Goal: Task Accomplishment & Management: Use online tool/utility

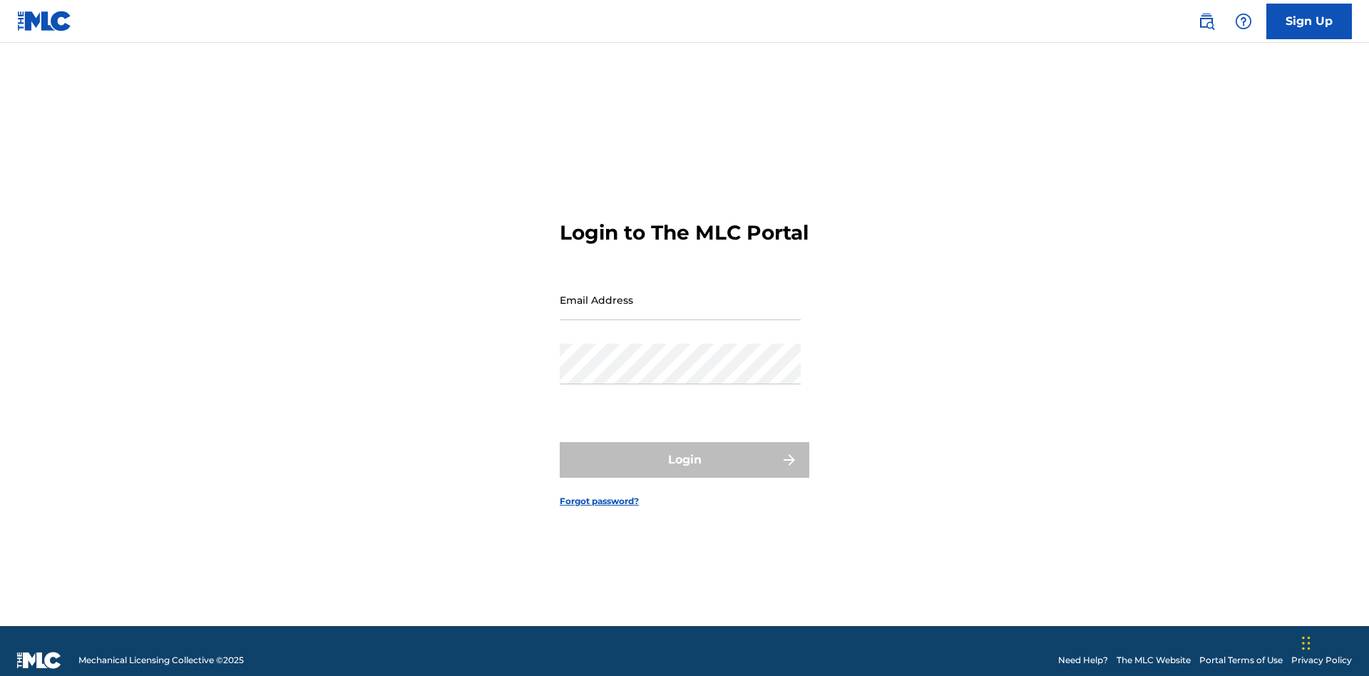
scroll to position [19, 0]
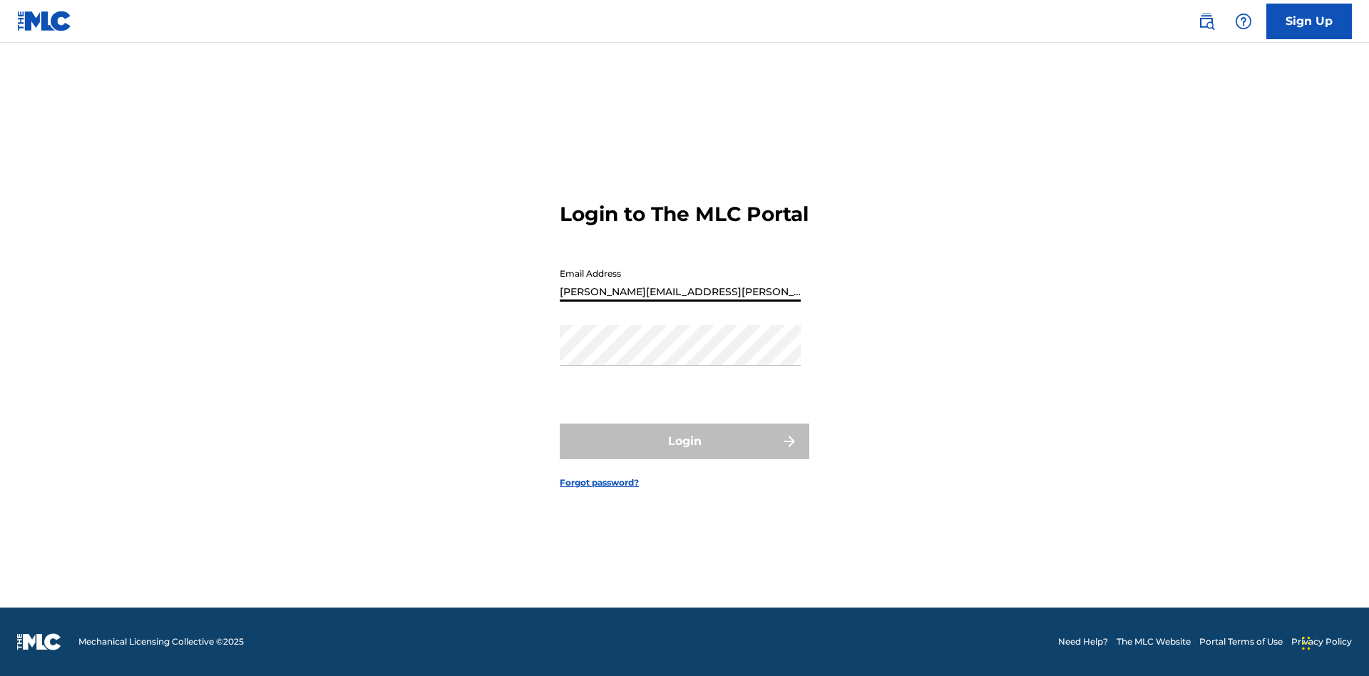
type input "[PERSON_NAME][EMAIL_ADDRESS][PERSON_NAME][DOMAIN_NAME]"
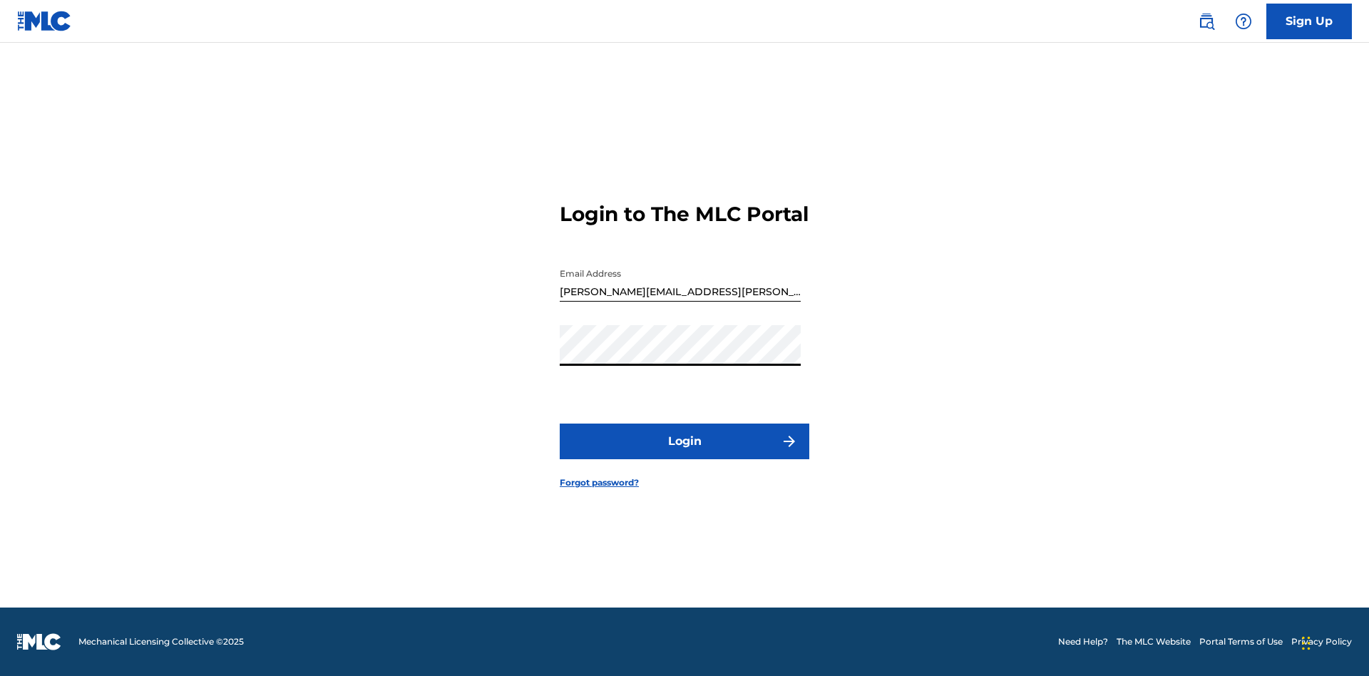
click at [685, 454] on button "Login" at bounding box center [685, 442] width 250 height 36
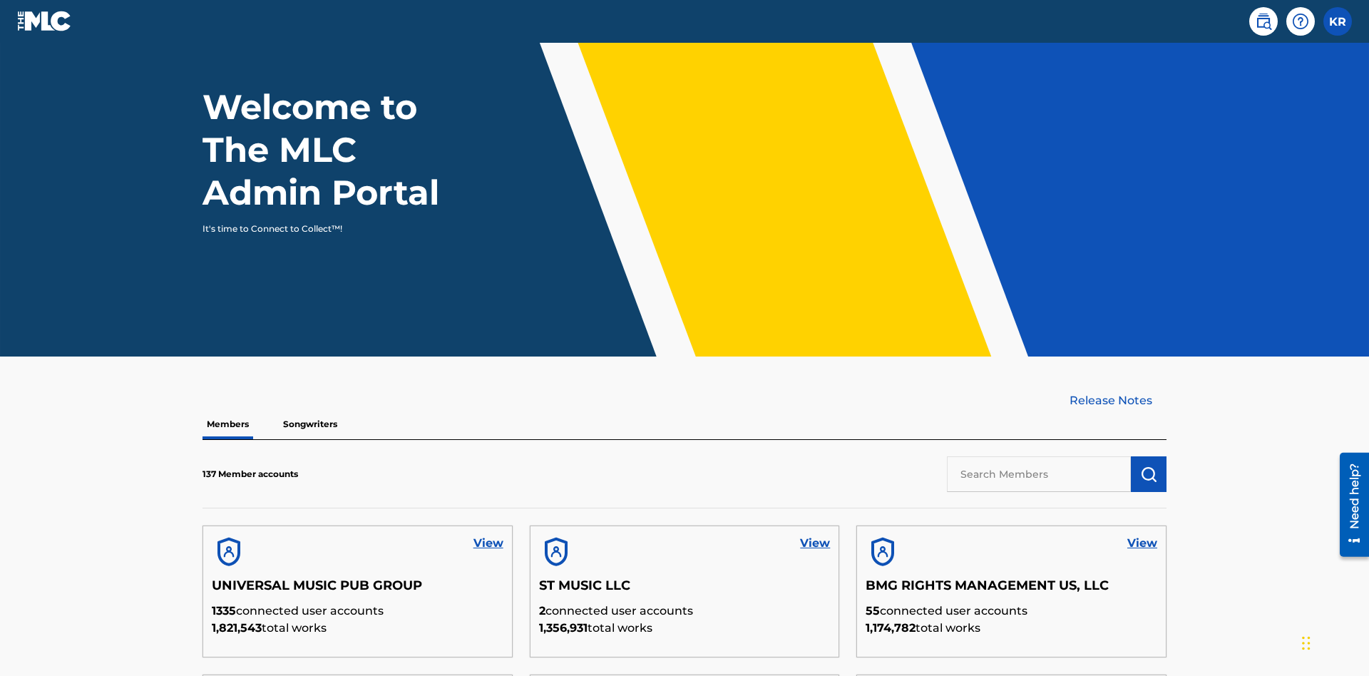
click at [1039, 456] on input "text" at bounding box center [1039, 474] width 184 height 36
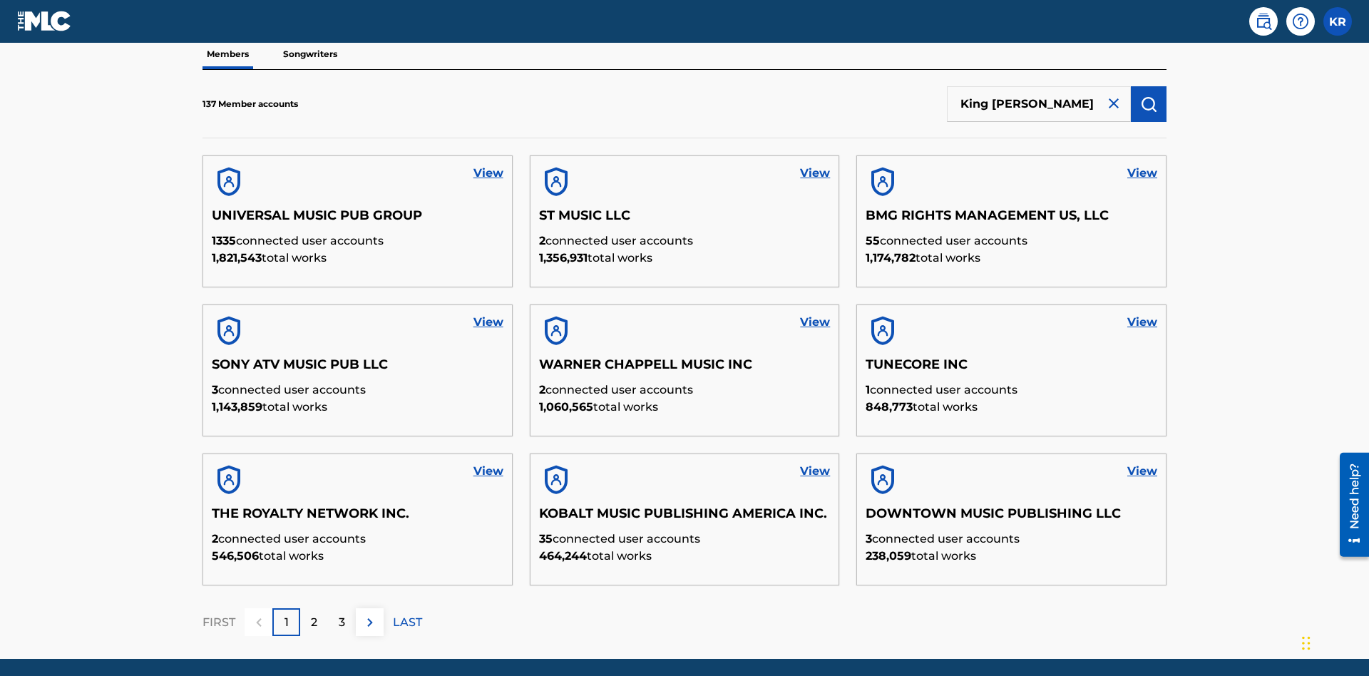
type input "King [PERSON_NAME]"
click at [1149, 96] on img "submit" at bounding box center [1148, 104] width 17 height 17
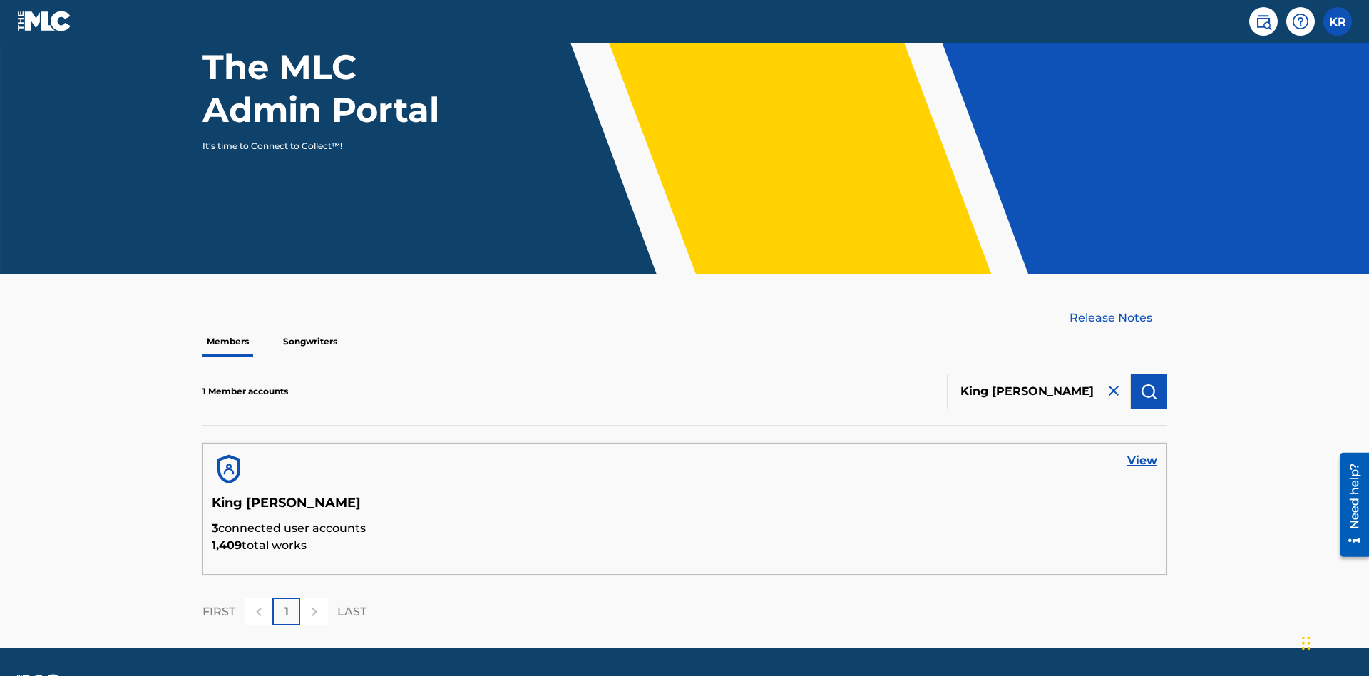
click at [1142, 452] on link "View" at bounding box center [1142, 460] width 30 height 17
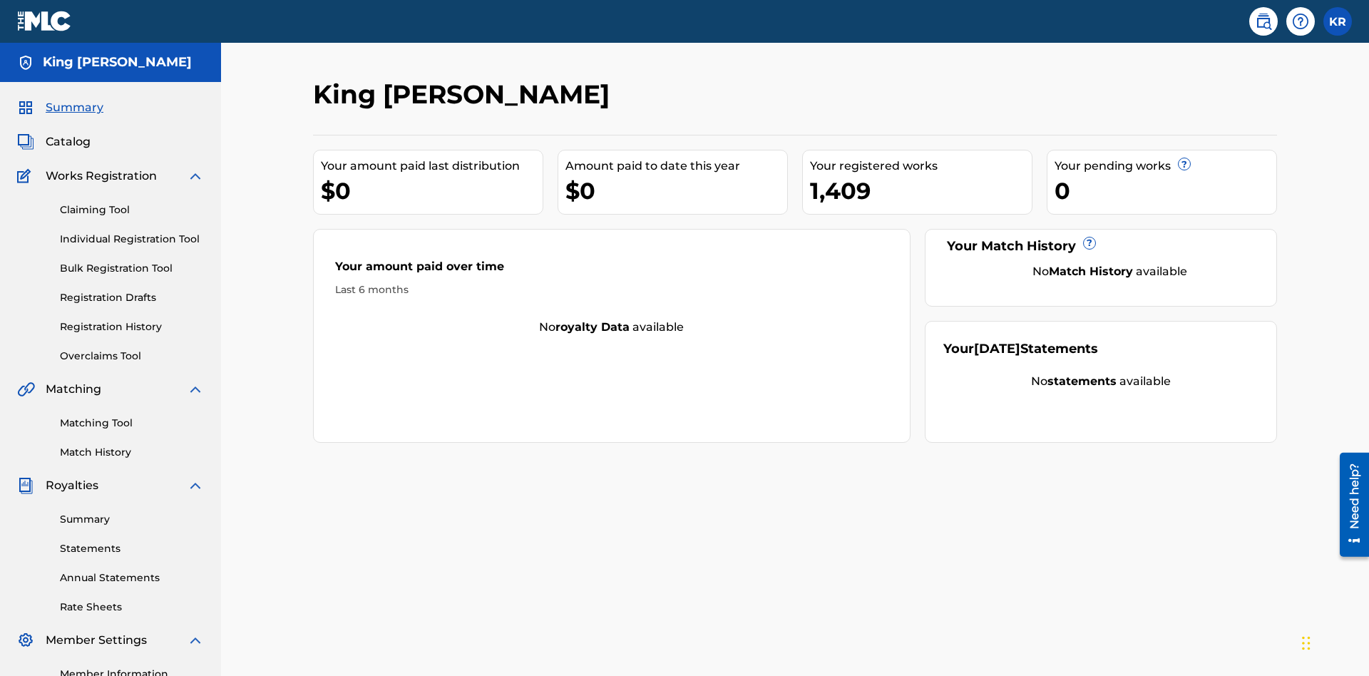
click at [132, 261] on link "Bulk Registration Tool" at bounding box center [132, 268] width 144 height 15
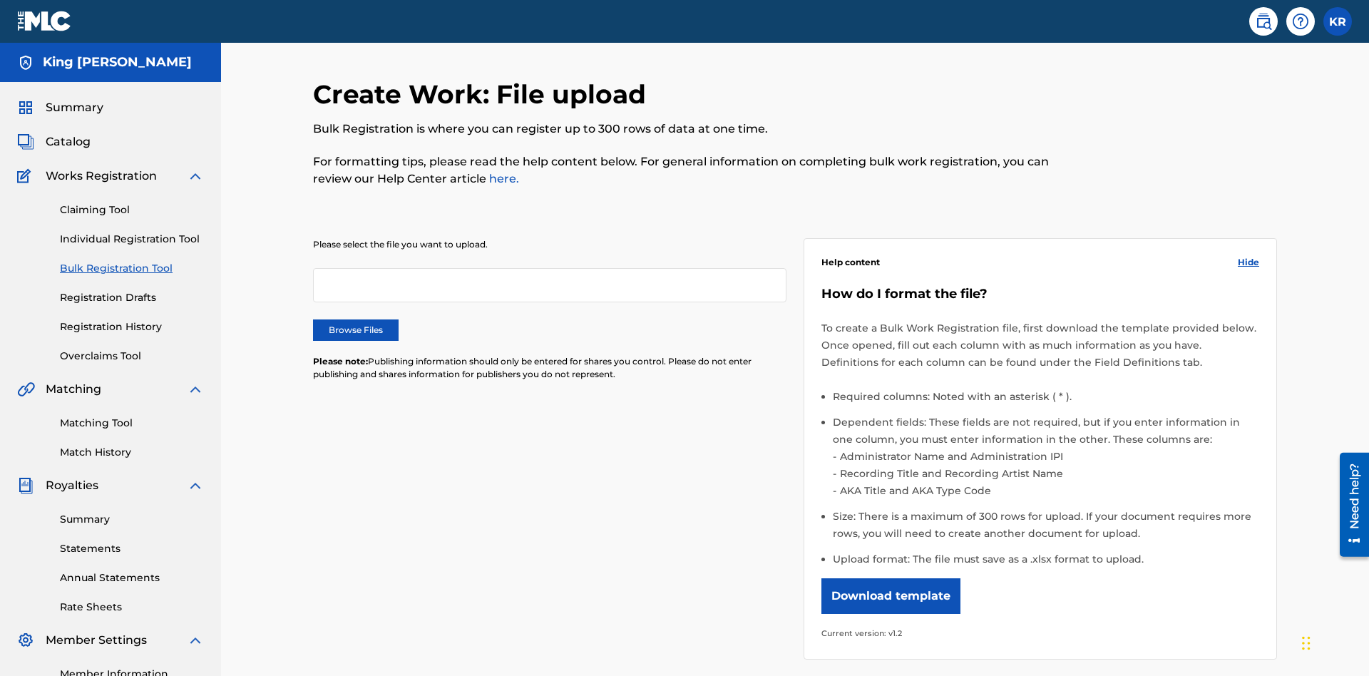
scroll to position [0, 313]
